Goal: Entertainment & Leisure: Consume media (video, audio)

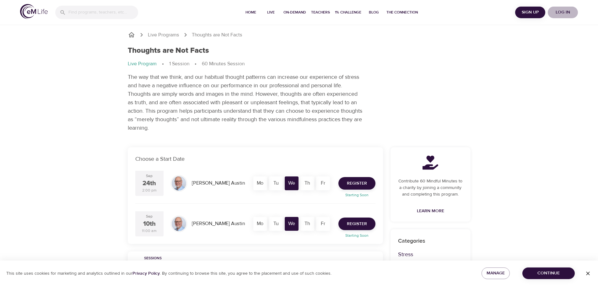
click at [560, 10] on span "Log in" at bounding box center [563, 12] width 25 height 8
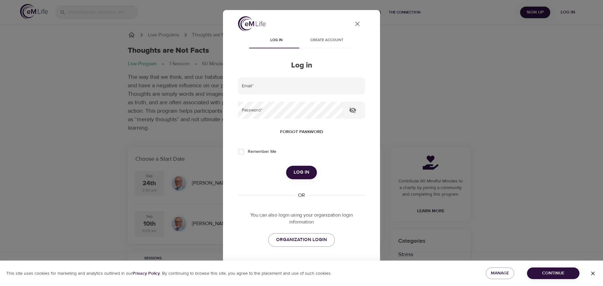
type input "[PERSON_NAME][EMAIL_ADDRESS][PERSON_NAME][DOMAIN_NAME]"
click at [298, 170] on span "Log in" at bounding box center [302, 172] width 16 height 8
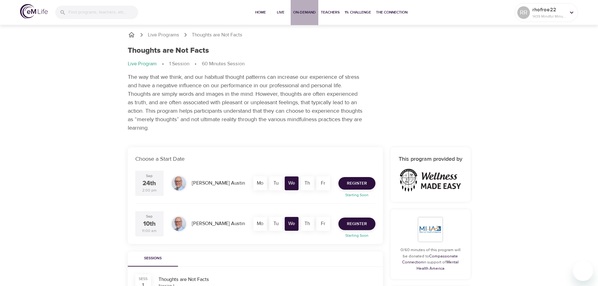
click at [307, 8] on button "On-Demand" at bounding box center [305, 12] width 28 height 25
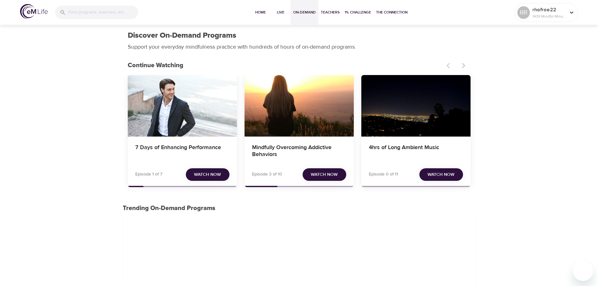
click at [209, 174] on span "Watch Now" at bounding box center [207, 175] width 27 height 8
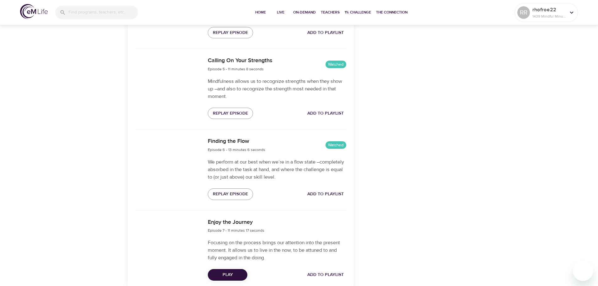
scroll to position [579, 0]
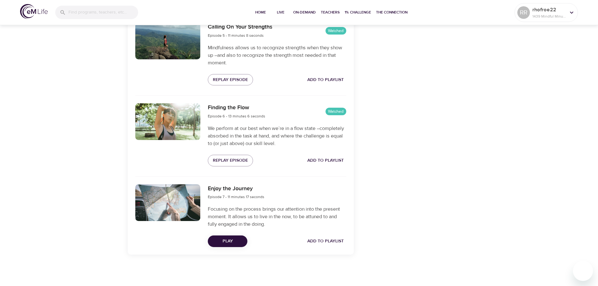
click at [223, 242] on span "Play" at bounding box center [228, 241] width 30 height 8
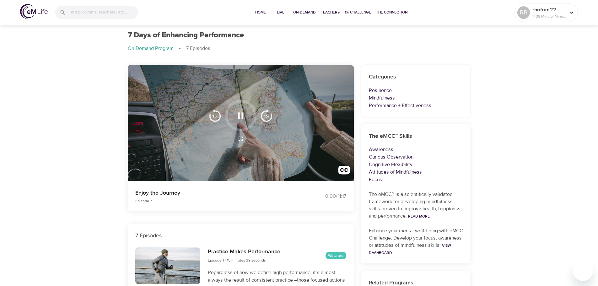
scroll to position [0, 0]
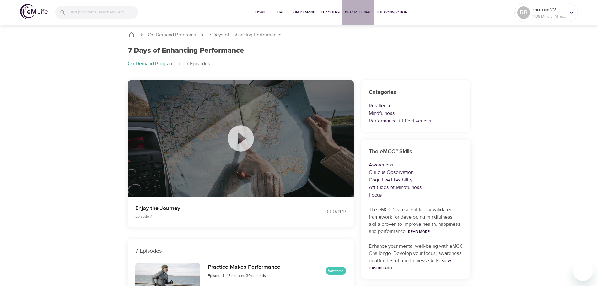
click at [358, 10] on span "1% Challenge" at bounding box center [358, 12] width 26 height 7
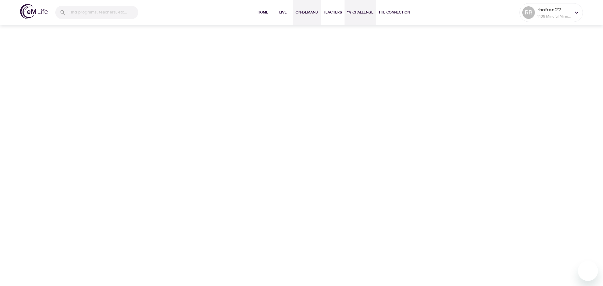
click at [305, 11] on span "On-Demand" at bounding box center [307, 12] width 23 height 7
